Goal: Contribute content: Contribute content

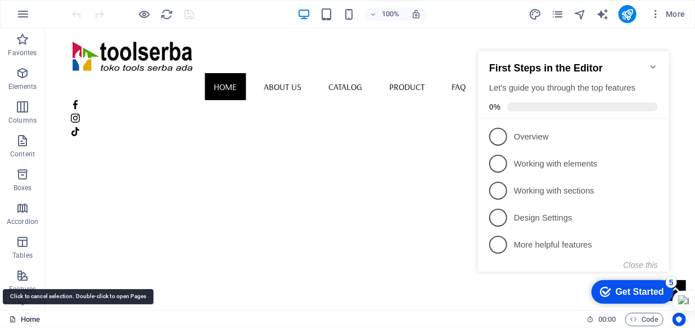
click at [29, 317] on link "Home" at bounding box center [24, 319] width 31 height 13
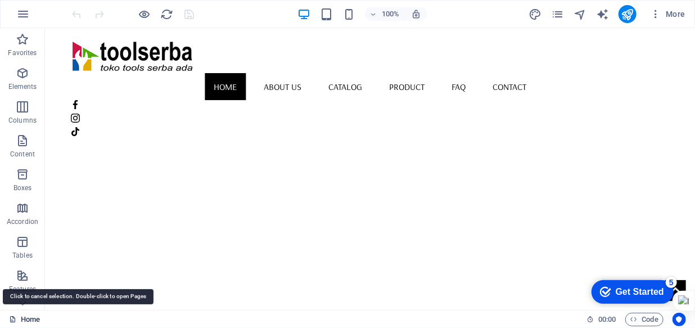
drag, startPoint x: 29, startPoint y: 317, endPoint x: 204, endPoint y: 316, distance: 175.4
click at [29, 317] on link "Home" at bounding box center [24, 319] width 31 height 13
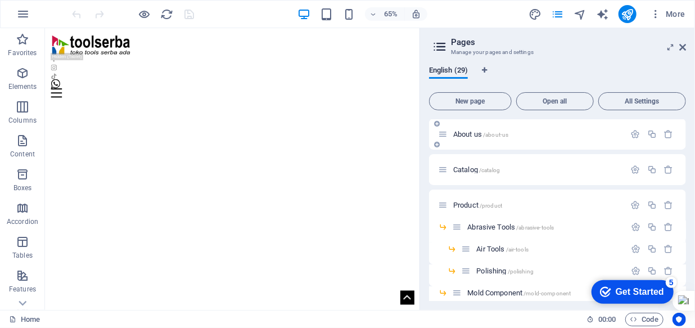
scroll to position [51, 0]
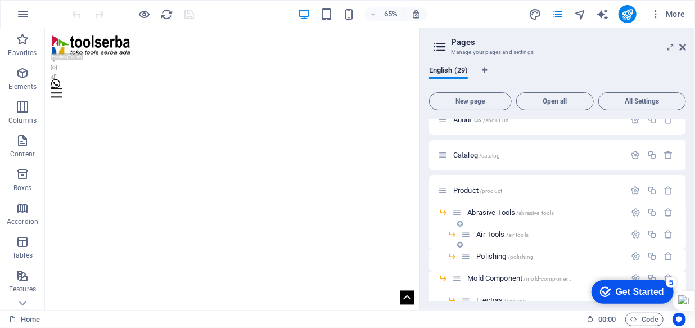
click at [495, 236] on span "Air Tools /air-tools" at bounding box center [502, 234] width 52 height 8
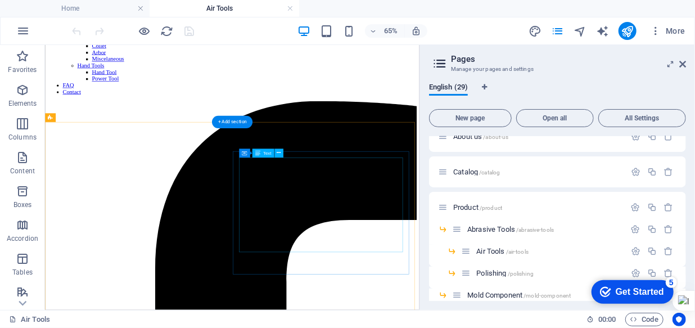
scroll to position [204, 0]
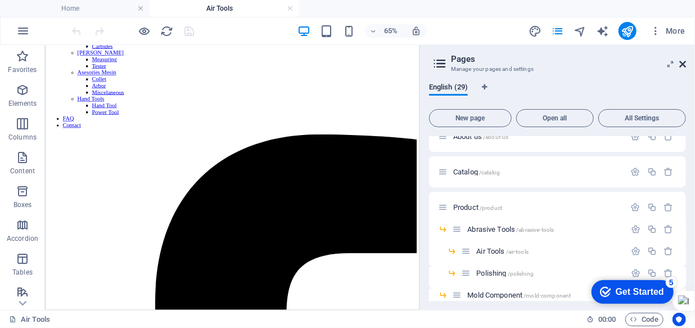
click at [679, 67] on icon at bounding box center [682, 64] width 7 height 9
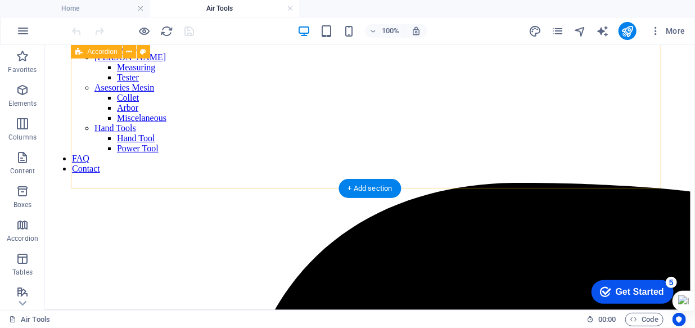
scroll to position [409, 0]
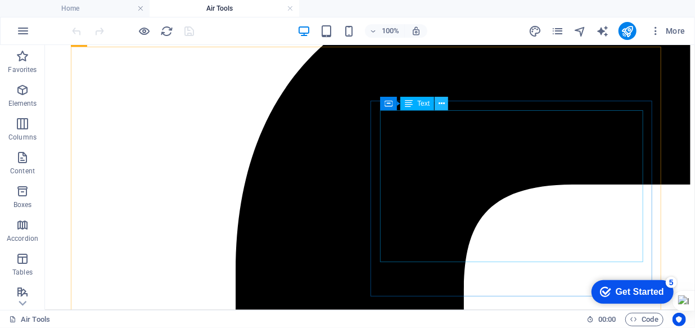
click at [442, 101] on icon at bounding box center [441, 104] width 6 height 12
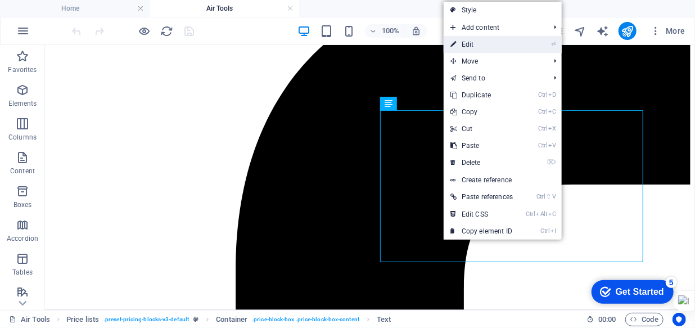
click at [473, 44] on link "⏎ Edit" at bounding box center [482, 44] width 76 height 17
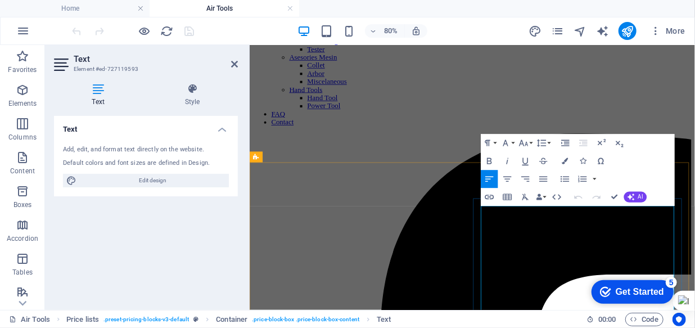
scroll to position [250, 0]
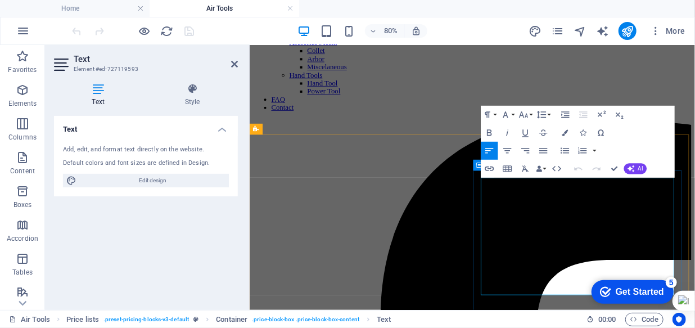
drag, startPoint x: 720, startPoint y: 226, endPoint x: 533, endPoint y: 224, distance: 186.6
drag, startPoint x: 763, startPoint y: 225, endPoint x: 777, endPoint y: 223, distance: 14.2
drag, startPoint x: 702, startPoint y: 251, endPoint x: 540, endPoint y: 251, distance: 162.5
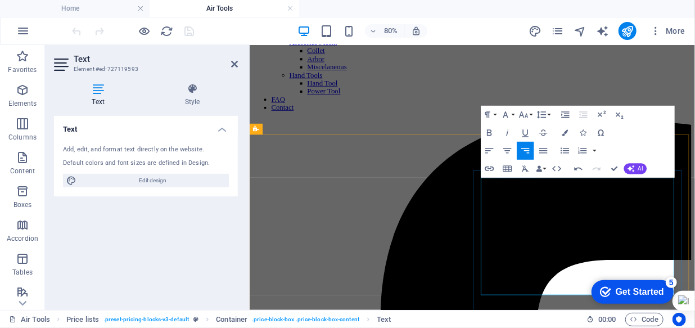
drag, startPoint x: 703, startPoint y: 268, endPoint x: 539, endPoint y: 270, distance: 163.6
drag, startPoint x: 698, startPoint y: 293, endPoint x: 537, endPoint y: 295, distance: 160.8
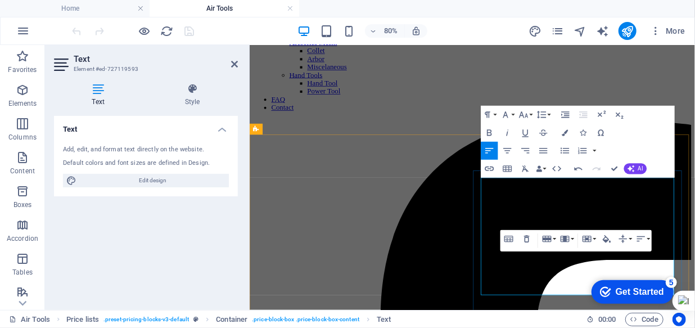
drag, startPoint x: 704, startPoint y: 315, endPoint x: 539, endPoint y: 323, distance: 165.5
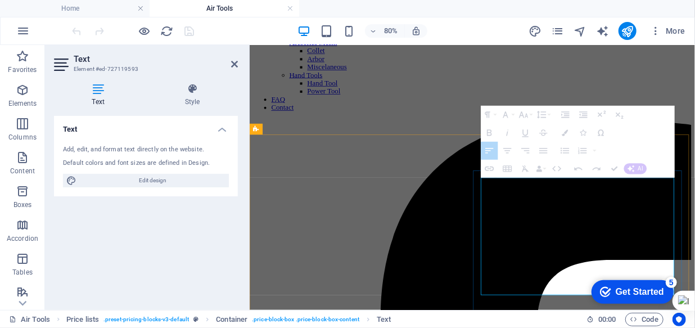
drag, startPoint x: 625, startPoint y: 333, endPoint x: 791, endPoint y: 324, distance: 167.2
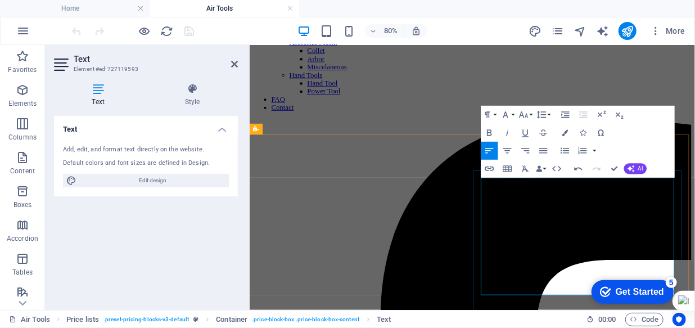
drag, startPoint x: 539, startPoint y: 345, endPoint x: 302, endPoint y: 49, distance: 378.7
drag, startPoint x: 759, startPoint y: 248, endPoint x: 777, endPoint y: 247, distance: 18.0
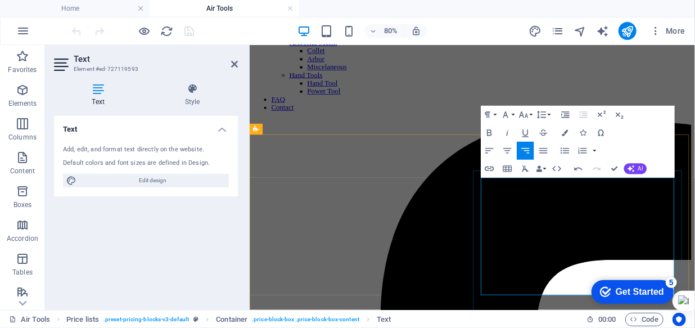
drag, startPoint x: 759, startPoint y: 270, endPoint x: 777, endPoint y: 270, distance: 18.0
drag, startPoint x: 759, startPoint y: 292, endPoint x: 779, endPoint y: 292, distance: 19.1
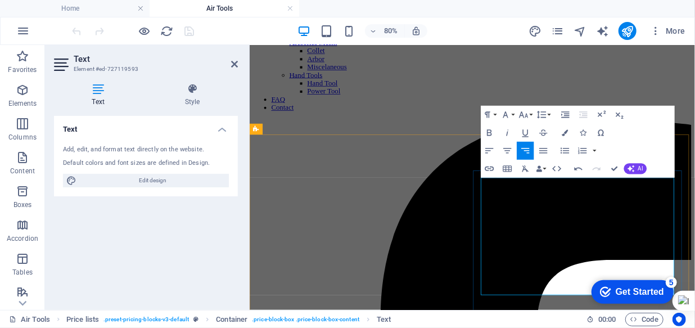
drag, startPoint x: 761, startPoint y: 323, endPoint x: 778, endPoint y: 322, distance: 17.4
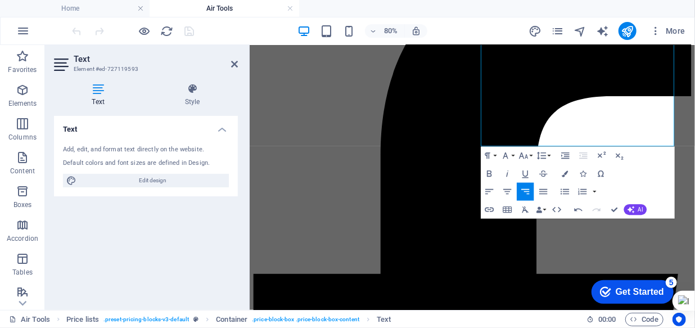
scroll to position [403, 0]
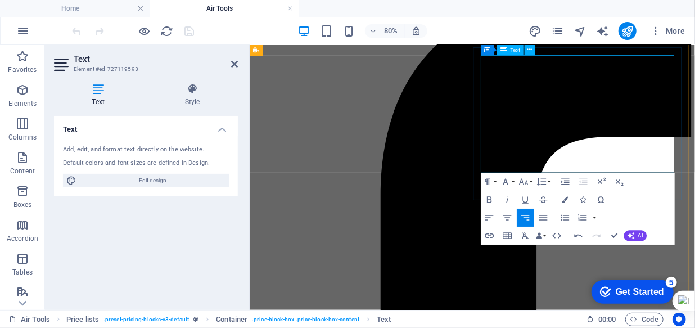
drag, startPoint x: 756, startPoint y: 187, endPoint x: 778, endPoint y: 187, distance: 21.9
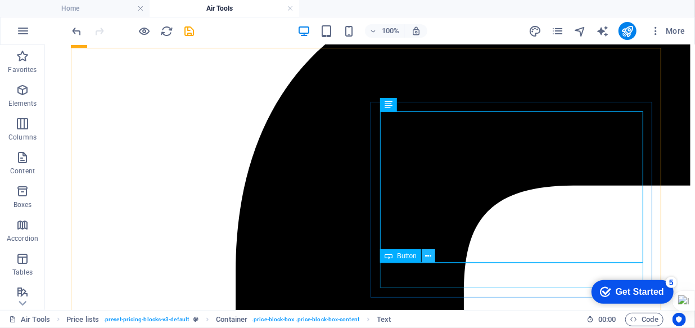
click at [429, 256] on icon at bounding box center [428, 256] width 6 height 12
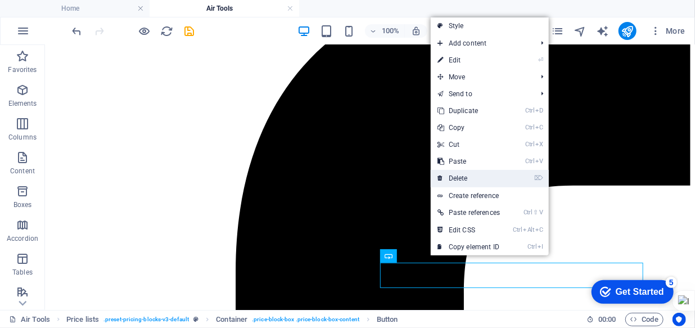
click at [459, 176] on link "⌦ Delete" at bounding box center [469, 178] width 76 height 17
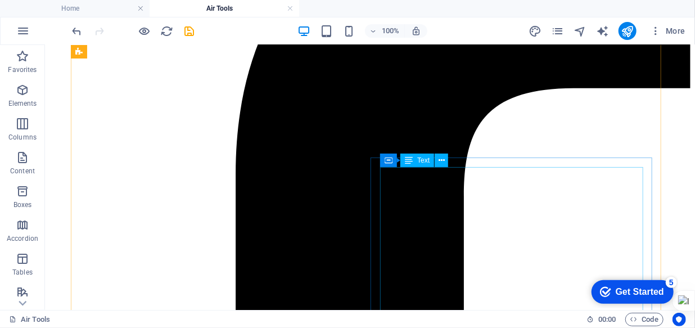
scroll to position [561, 0]
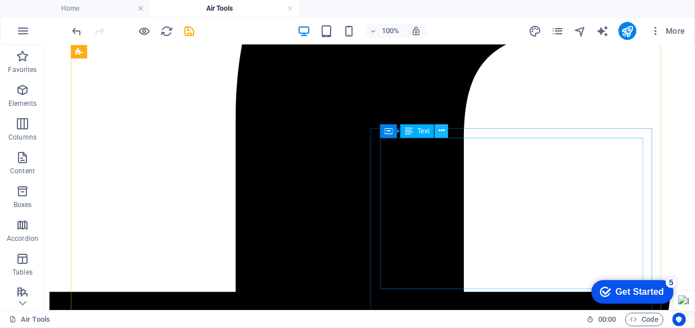
click at [441, 130] on icon at bounding box center [441, 131] width 6 height 12
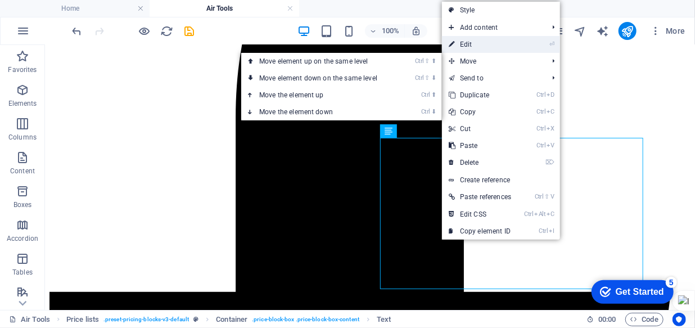
click at [474, 43] on link "⏎ Edit" at bounding box center [480, 44] width 76 height 17
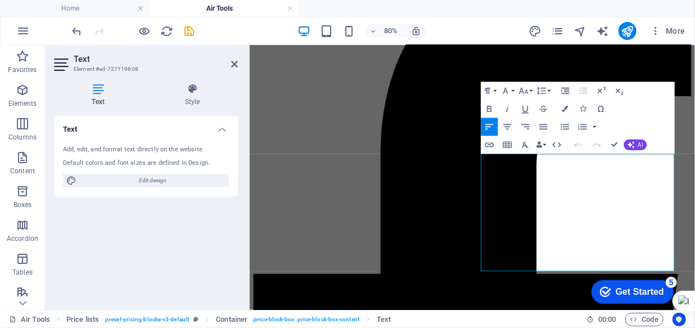
scroll to position [453, 0]
drag, startPoint x: 760, startPoint y: 195, endPoint x: 777, endPoint y: 193, distance: 16.9
drag, startPoint x: 702, startPoint y: 196, endPoint x: 540, endPoint y: 196, distance: 161.9
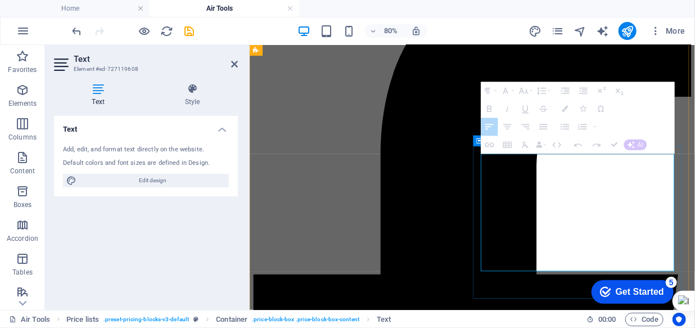
drag, startPoint x: 706, startPoint y: 313, endPoint x: 536, endPoint y: 214, distance: 197.0
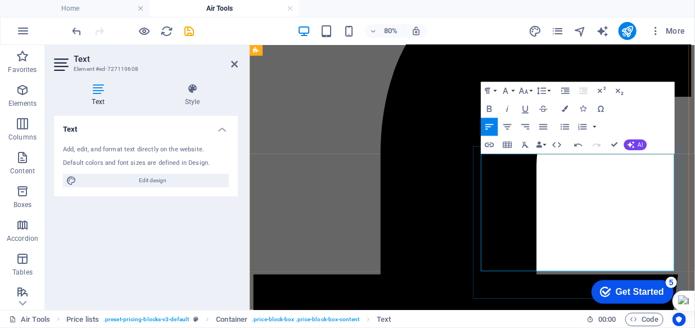
drag, startPoint x: 707, startPoint y: 316, endPoint x: 539, endPoint y: 320, distance: 168.1
drag, startPoint x: 706, startPoint y: 289, endPoint x: 537, endPoint y: 294, distance: 168.7
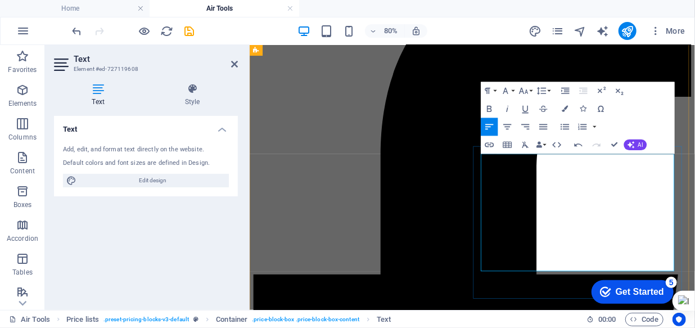
drag, startPoint x: 709, startPoint y: 268, endPoint x: 540, endPoint y: 270, distance: 169.2
drag, startPoint x: 702, startPoint y: 239, endPoint x: 539, endPoint y: 242, distance: 162.5
drag, startPoint x: 713, startPoint y: 217, endPoint x: 539, endPoint y: 217, distance: 174.8
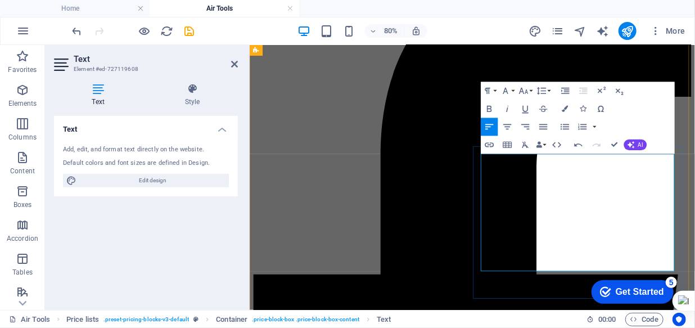
drag, startPoint x: 751, startPoint y: 309, endPoint x: 779, endPoint y: 309, distance: 28.1
drag, startPoint x: 755, startPoint y: 290, endPoint x: 779, endPoint y: 290, distance: 23.6
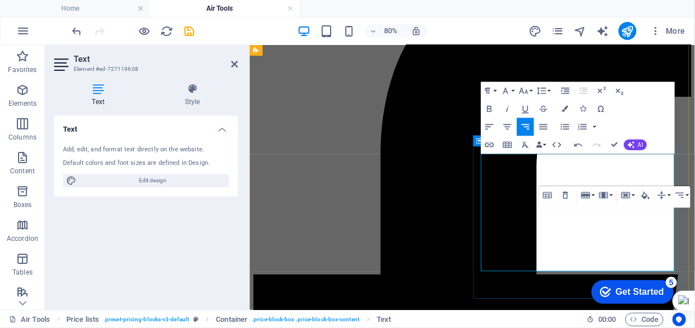
drag, startPoint x: 758, startPoint y: 264, endPoint x: 781, endPoint y: 264, distance: 23.0
drag, startPoint x: 761, startPoint y: 267, endPoint x: 777, endPoint y: 266, distance: 16.9
drag, startPoint x: 762, startPoint y: 245, endPoint x: 779, endPoint y: 245, distance: 16.9
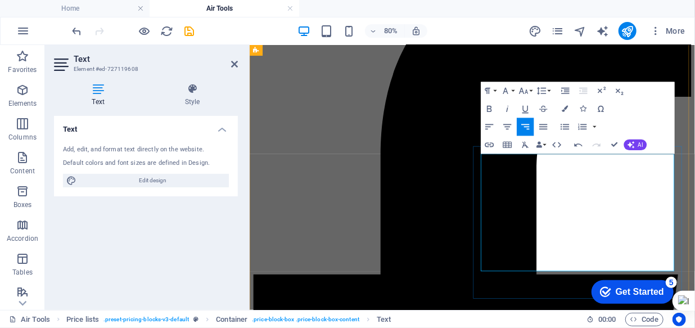
drag, startPoint x: 757, startPoint y: 220, endPoint x: 779, endPoint y: 218, distance: 22.0
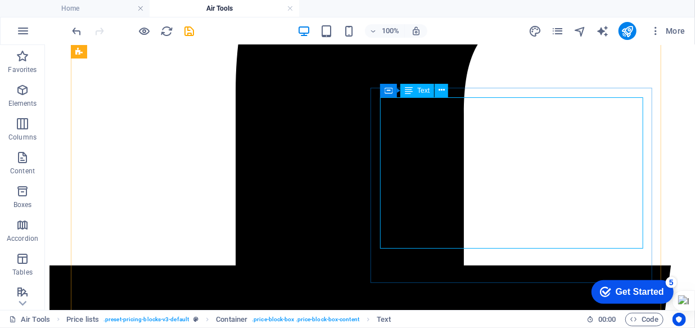
scroll to position [611, 0]
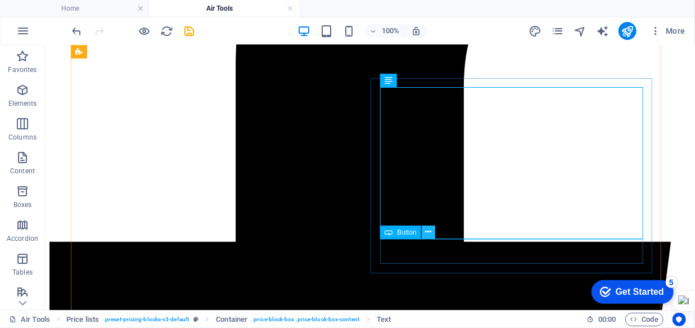
click at [429, 231] on icon at bounding box center [428, 232] width 6 height 12
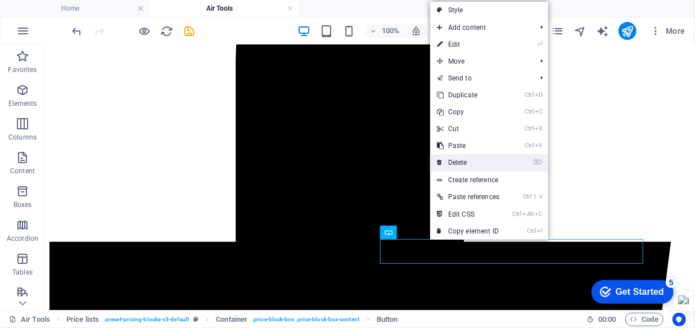
click at [467, 165] on link "⌦ Delete" at bounding box center [468, 162] width 76 height 17
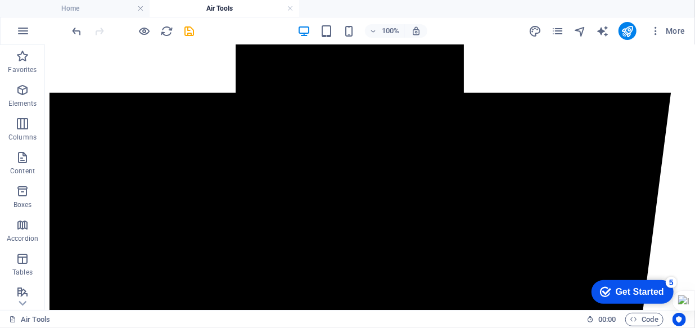
scroll to position [764, 0]
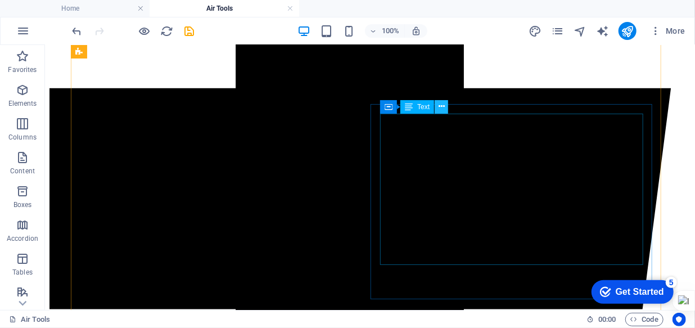
click at [439, 107] on icon at bounding box center [441, 107] width 6 height 12
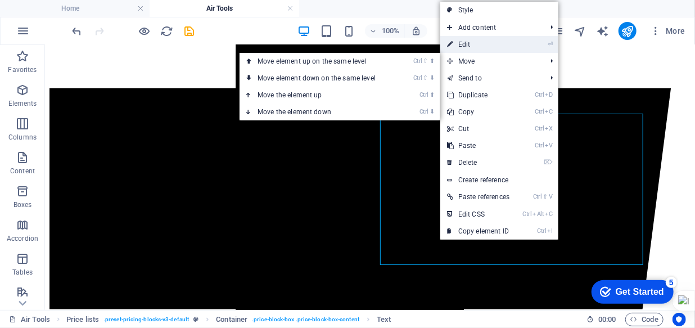
click at [457, 39] on link "⏎ Edit" at bounding box center [478, 44] width 76 height 17
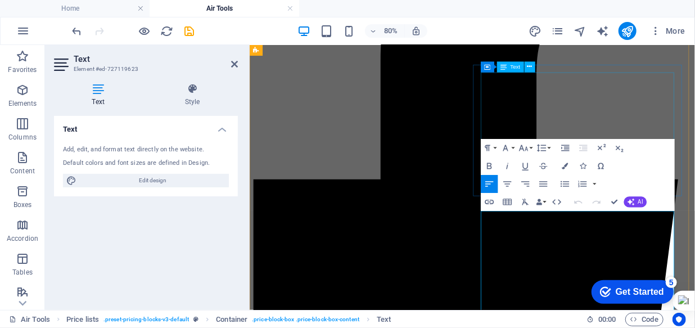
scroll to position [554, 0]
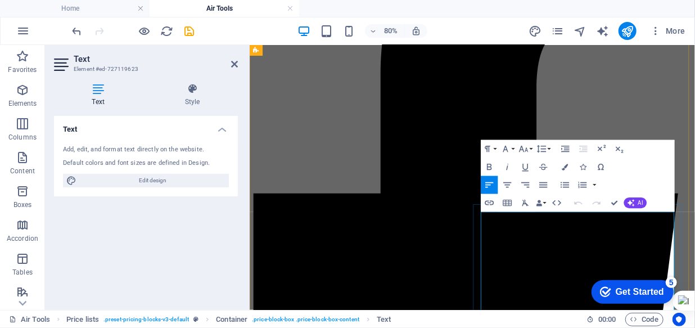
drag, startPoint x: 761, startPoint y: 265, endPoint x: 777, endPoint y: 265, distance: 16.3
drag, startPoint x: 715, startPoint y: 266, endPoint x: 536, endPoint y: 267, distance: 179.3
drag, startPoint x: 717, startPoint y: 287, endPoint x: 538, endPoint y: 286, distance: 179.3
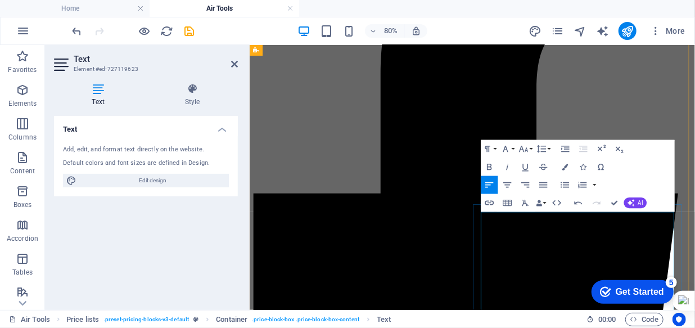
drag, startPoint x: 706, startPoint y: 316, endPoint x: 536, endPoint y: 322, distance: 170.4
drag, startPoint x: 710, startPoint y: 313, endPoint x: 539, endPoint y: 314, distance: 170.9
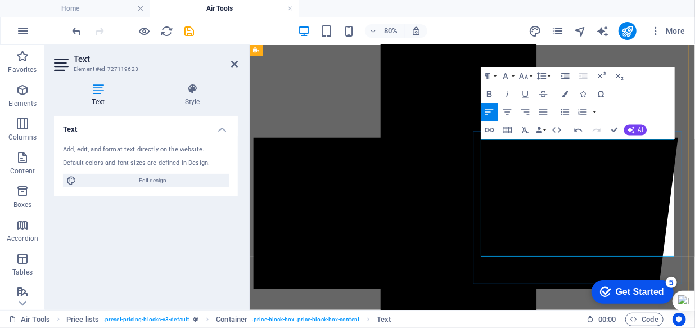
scroll to position [657, 0]
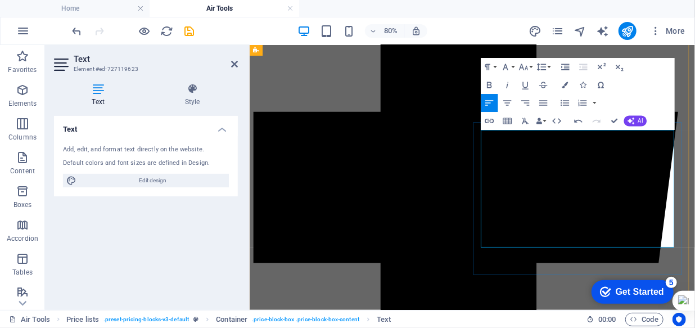
drag, startPoint x: 709, startPoint y: 241, endPoint x: 540, endPoint y: 241, distance: 169.2
drag, startPoint x: 714, startPoint y: 258, endPoint x: 539, endPoint y: 263, distance: 174.9
drag, startPoint x: 707, startPoint y: 282, endPoint x: 539, endPoint y: 288, distance: 168.2
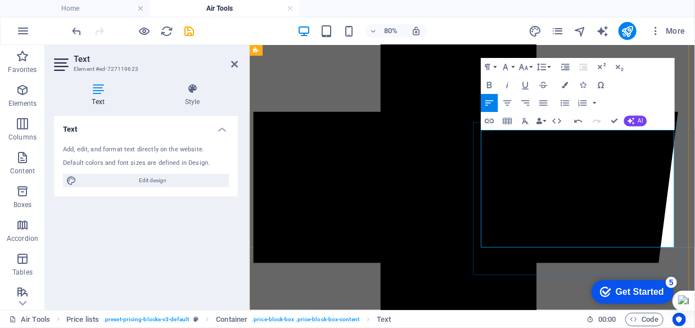
drag, startPoint x: 751, startPoint y: 281, endPoint x: 784, endPoint y: 281, distance: 33.2
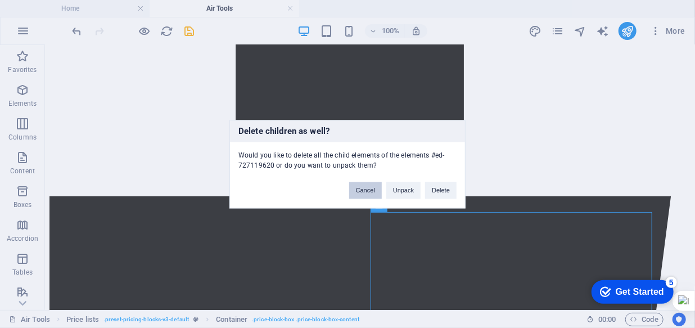
click at [364, 187] on button "Cancel" at bounding box center [365, 190] width 33 height 17
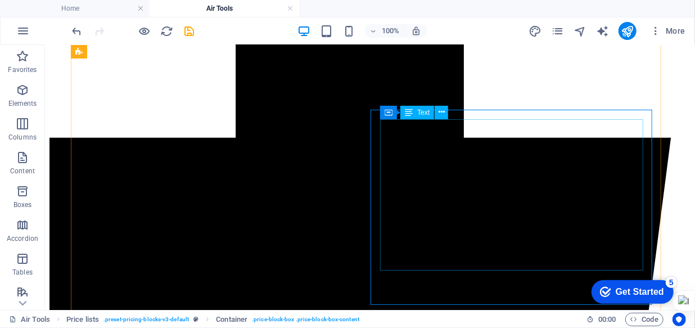
scroll to position [759, 0]
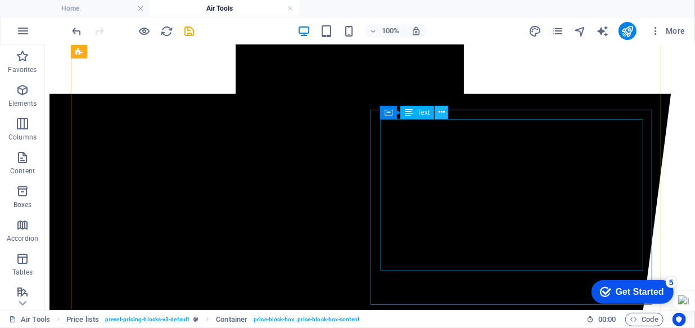
click at [444, 111] on button at bounding box center [441, 112] width 13 height 13
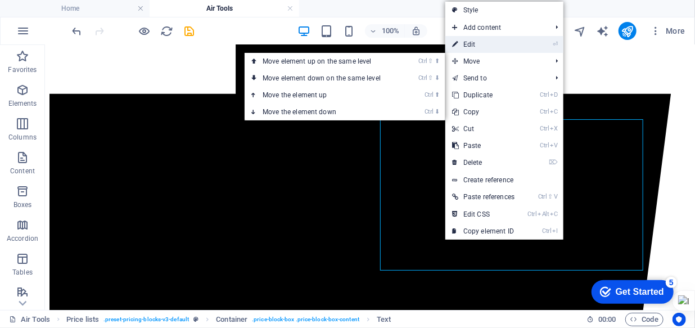
click at [473, 45] on link "⏎ Edit" at bounding box center [483, 44] width 76 height 17
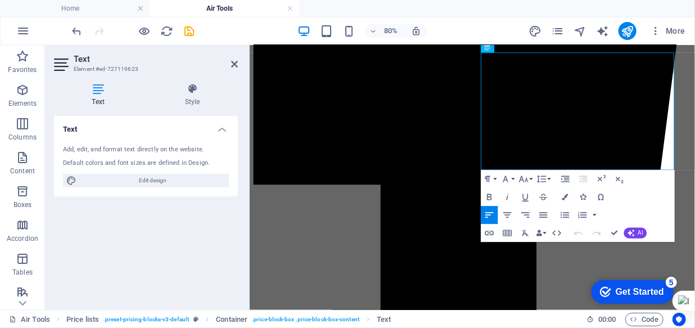
scroll to position [753, 0]
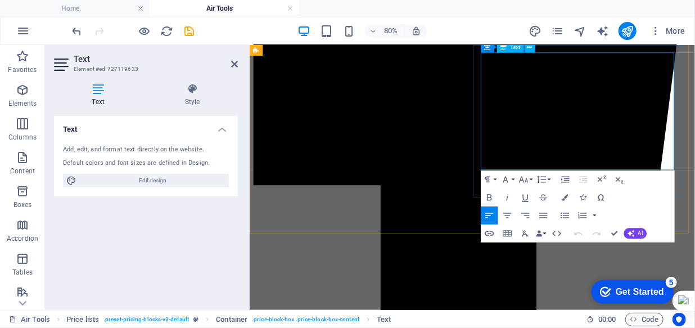
drag, startPoint x: 745, startPoint y: 183, endPoint x: 779, endPoint y: 188, distance: 34.1
drag, startPoint x: 761, startPoint y: 166, endPoint x: 778, endPoint y: 159, distance: 18.9
drag, startPoint x: 759, startPoint y: 141, endPoint x: 777, endPoint y: 139, distance: 18.6
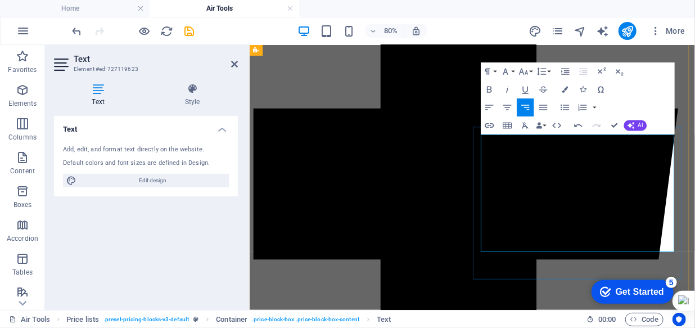
scroll to position [651, 0]
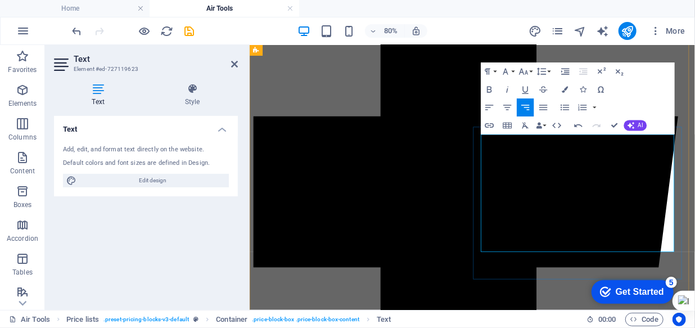
drag, startPoint x: 757, startPoint y: 191, endPoint x: 779, endPoint y: 191, distance: 21.4
drag, startPoint x: 763, startPoint y: 219, endPoint x: 778, endPoint y: 216, distance: 15.4
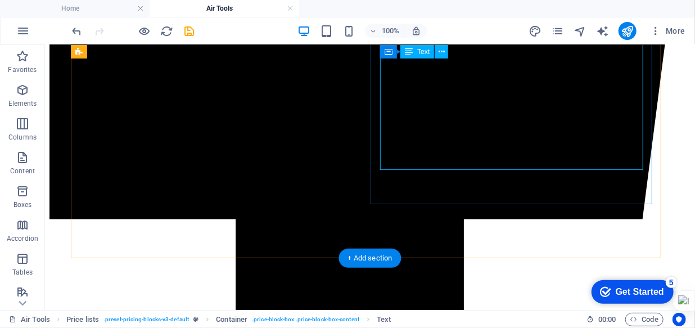
scroll to position [859, 0]
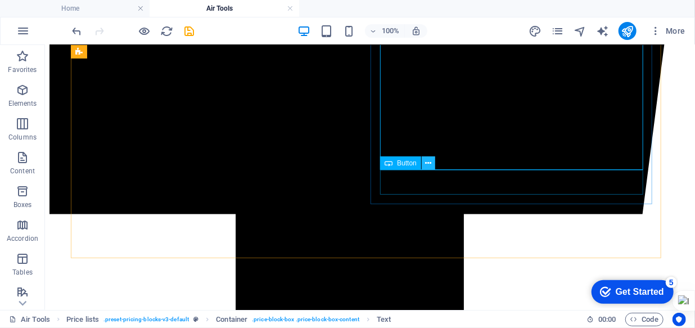
click at [427, 161] on icon at bounding box center [428, 163] width 6 height 12
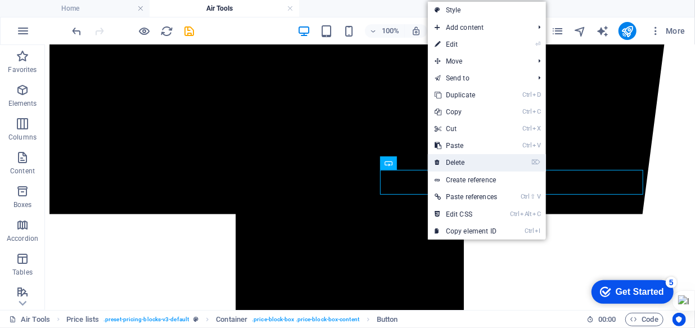
click at [471, 162] on link "⌦ Delete" at bounding box center [466, 162] width 76 height 17
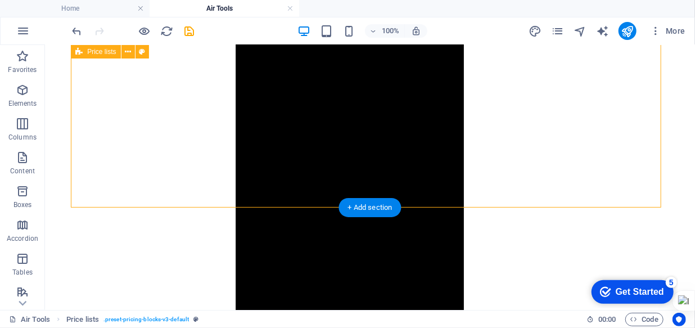
scroll to position [1115, 0]
